Goal: Download file/media

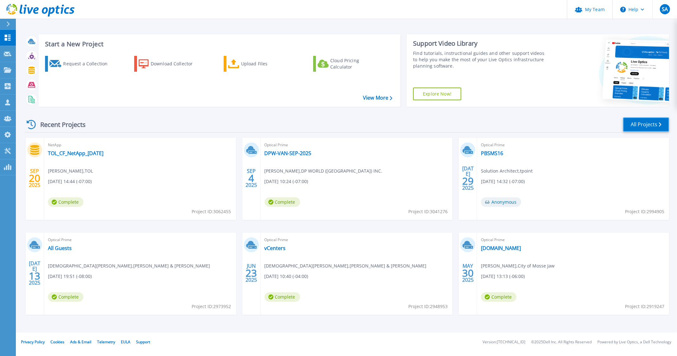
click at [643, 123] on link "All Projects" at bounding box center [646, 124] width 46 height 14
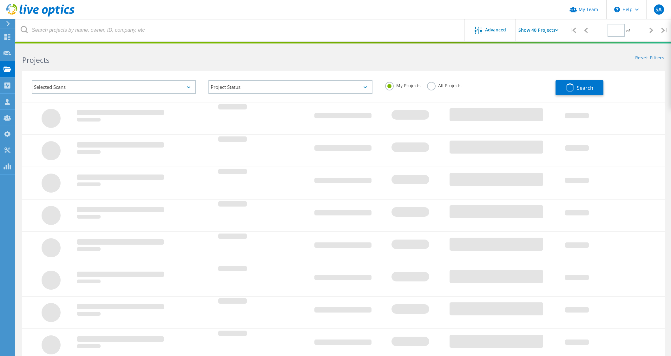
type input "1"
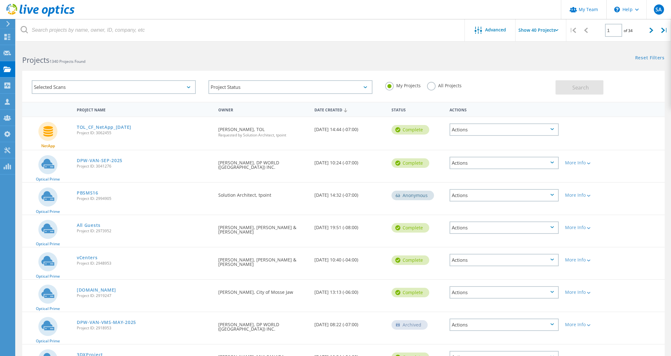
click at [431, 88] on label "All Projects" at bounding box center [444, 85] width 35 height 6
click at [0, 0] on input "All Projects" at bounding box center [0, 0] width 0 height 0
click at [591, 91] on button "Search" at bounding box center [580, 87] width 48 height 14
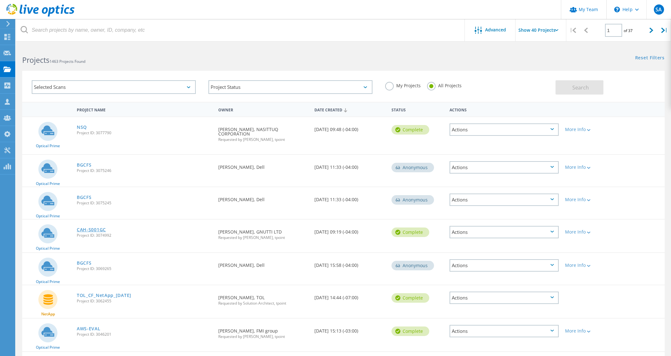
click at [89, 228] on link "CAH-S001GC" at bounding box center [91, 230] width 29 height 4
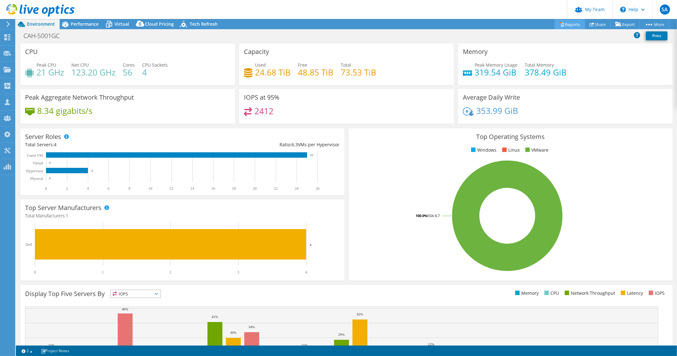
select select "Canada"
select select "CAD"
click at [561, 22] on link "Reports" at bounding box center [570, 24] width 30 height 10
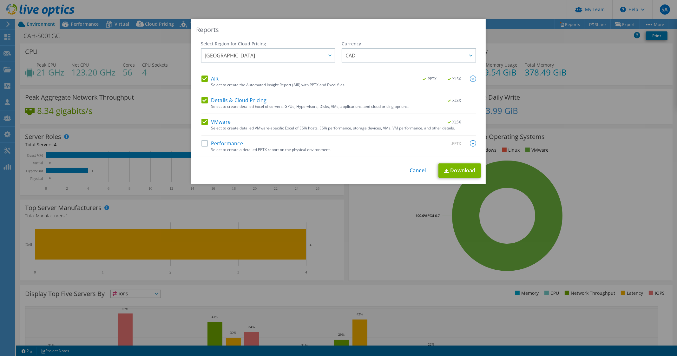
click at [207, 142] on label "Performance" at bounding box center [223, 143] width 42 height 6
click at [0, 0] on input "Performance" at bounding box center [0, 0] width 0 height 0
click at [471, 168] on link "Download" at bounding box center [460, 170] width 43 height 14
click at [457, 174] on link "Download" at bounding box center [460, 170] width 43 height 14
